Goal: Task Accomplishment & Management: Use online tool/utility

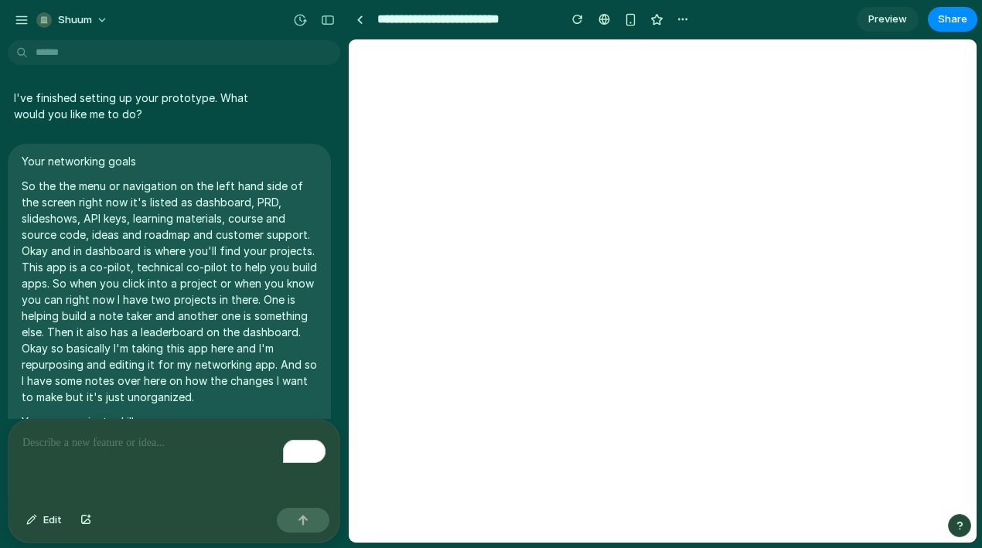
scroll to position [4738, 0]
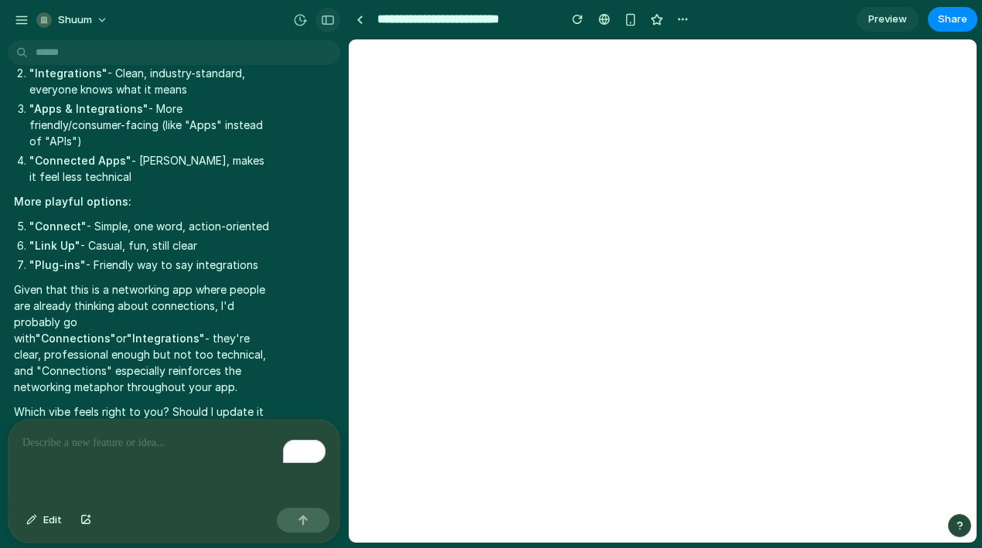
click at [330, 22] on div "button" at bounding box center [328, 20] width 14 height 11
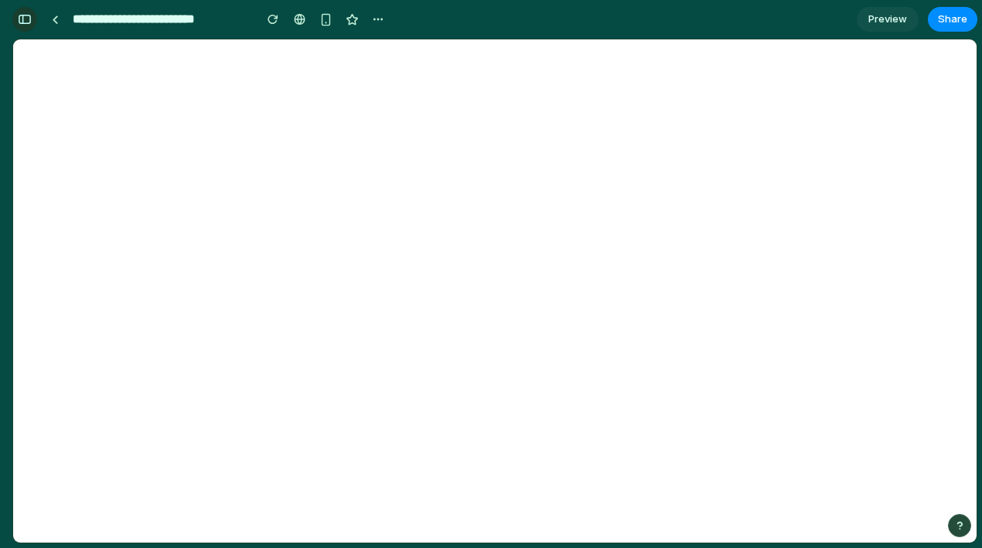
click at [29, 16] on div "button" at bounding box center [25, 19] width 14 height 11
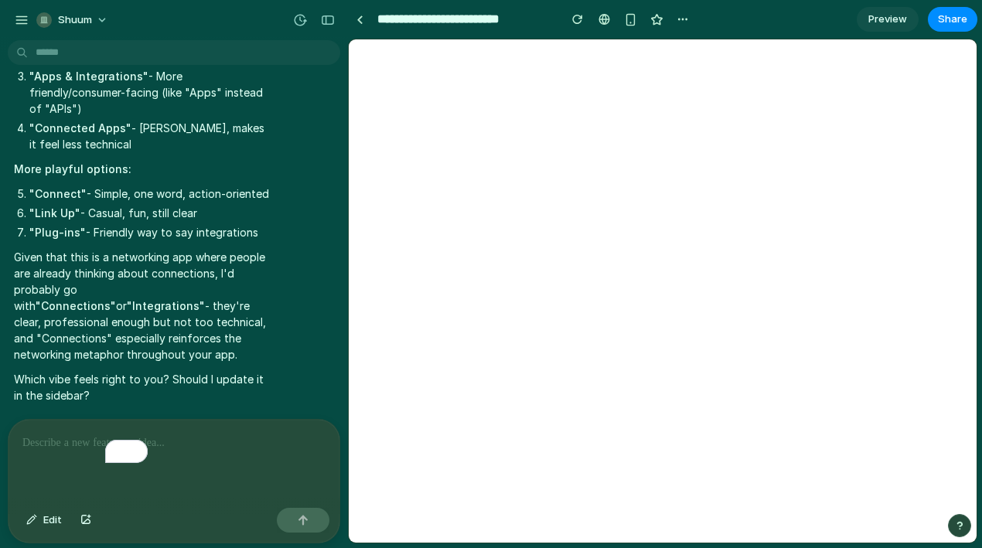
scroll to position [4738, 0]
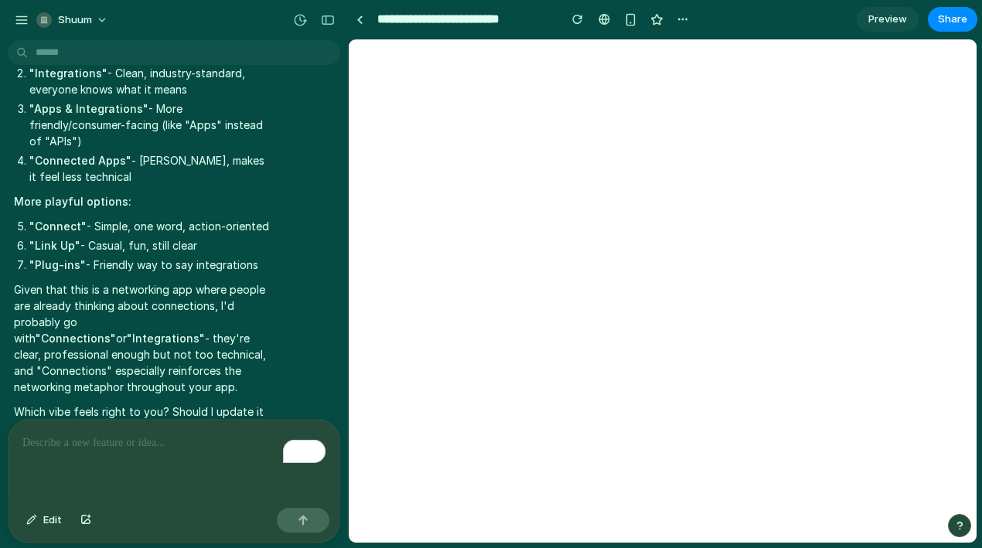
click at [114, 446] on p "To enrich screen reader interactions, please activate Accessibility in Grammarl…" at bounding box center [173, 443] width 303 height 19
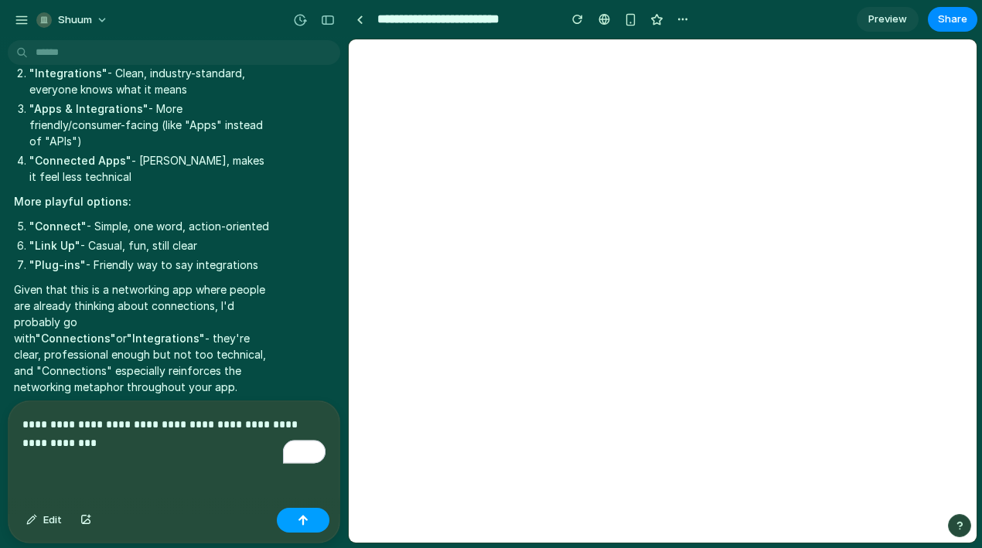
click at [295, 515] on button "button" at bounding box center [303, 520] width 53 height 25
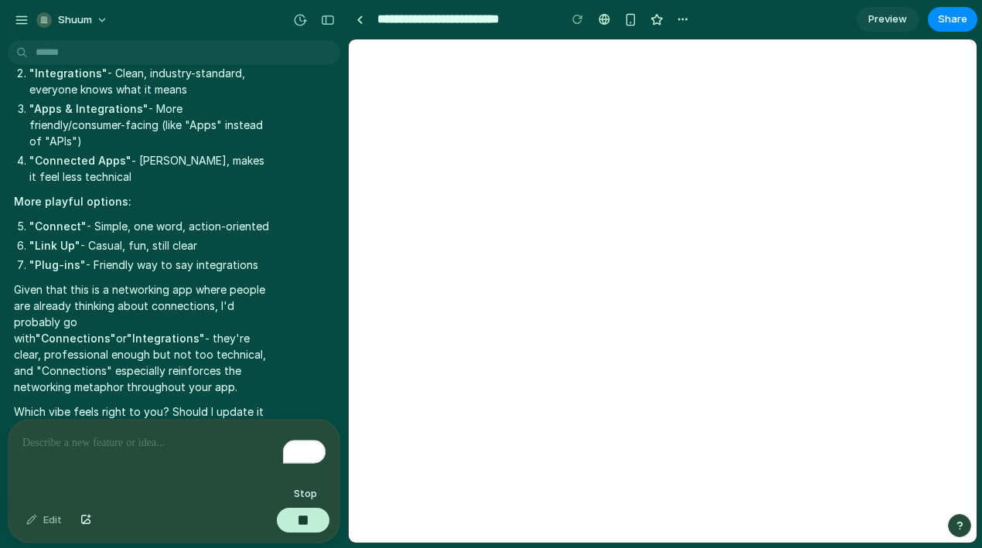
scroll to position [4865, 0]
